Goal: Information Seeking & Learning: Learn about a topic

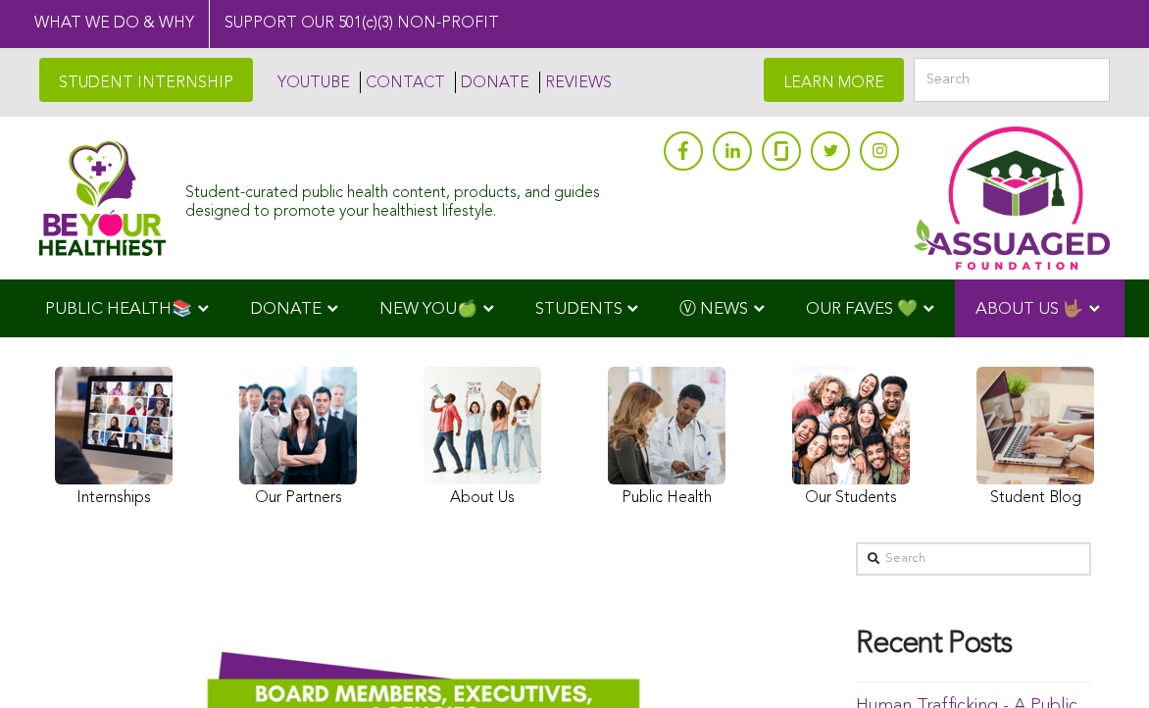
click at [704, 464] on link at bounding box center [667, 440] width 118 height 146
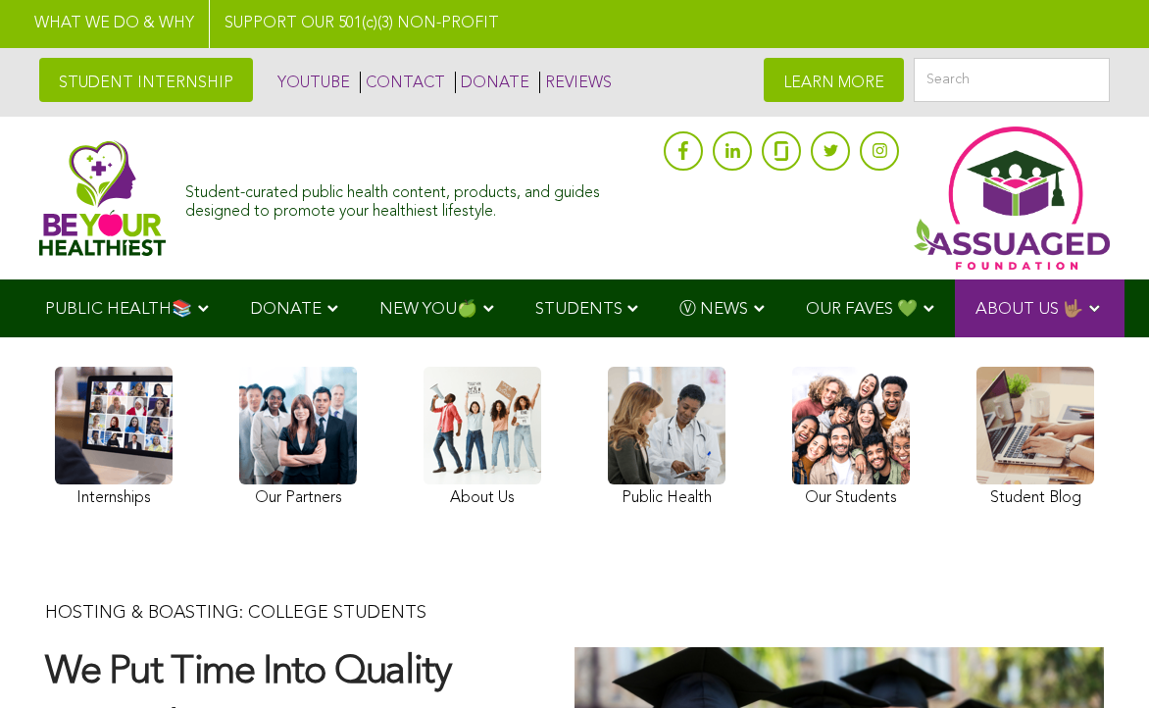
click at [670, 448] on link at bounding box center [667, 440] width 118 height 146
click at [711, 450] on link at bounding box center [667, 440] width 118 height 146
